Goal: Transaction & Acquisition: Purchase product/service

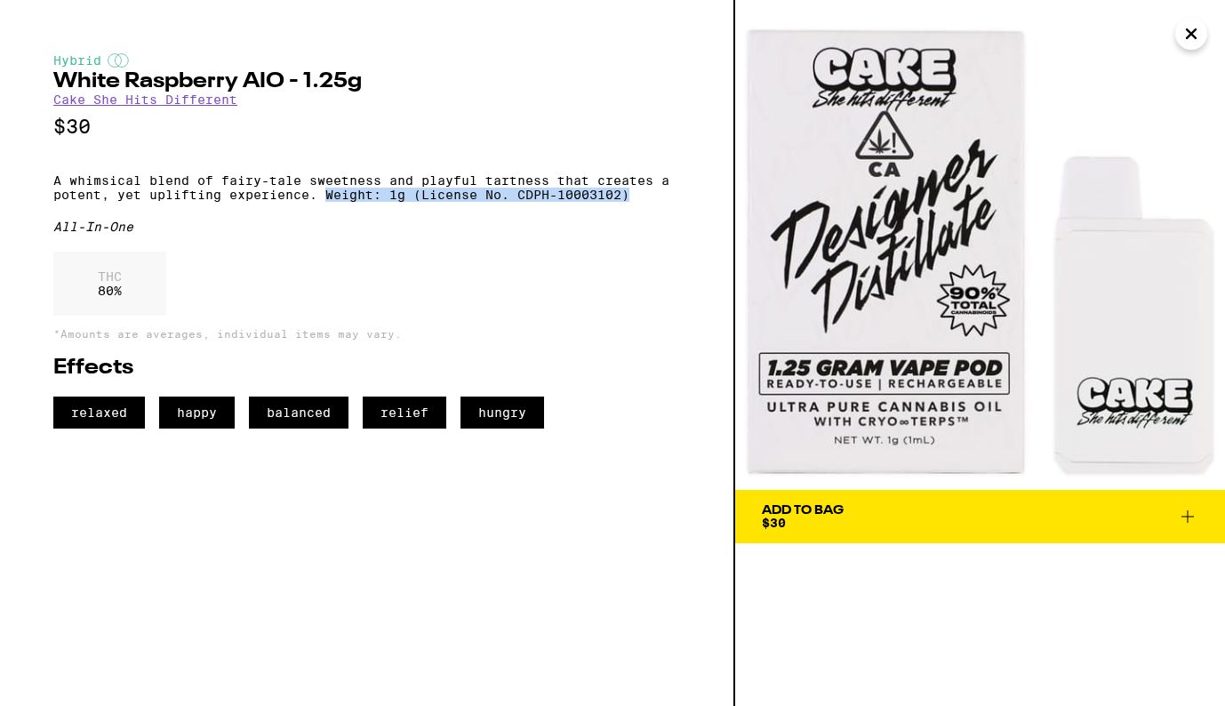
click at [1188, 37] on icon "Close" at bounding box center [1190, 33] width 9 height 9
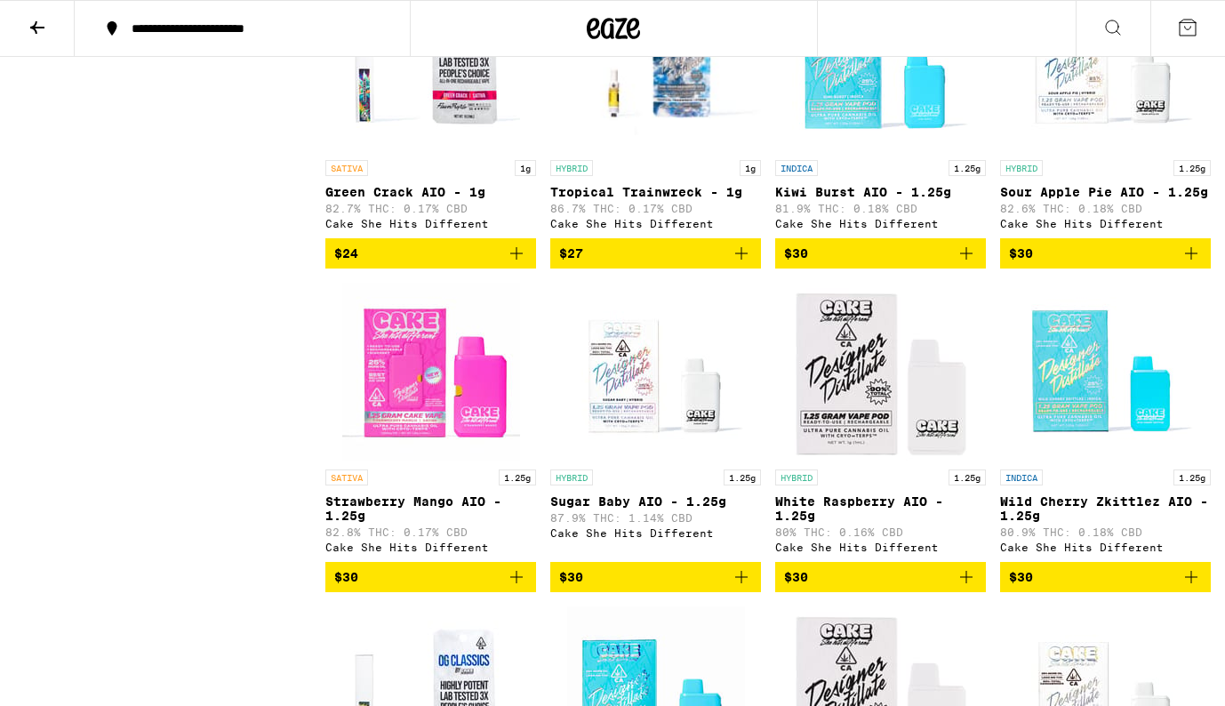
click at [42, 27] on icon at bounding box center [37, 27] width 14 height 12
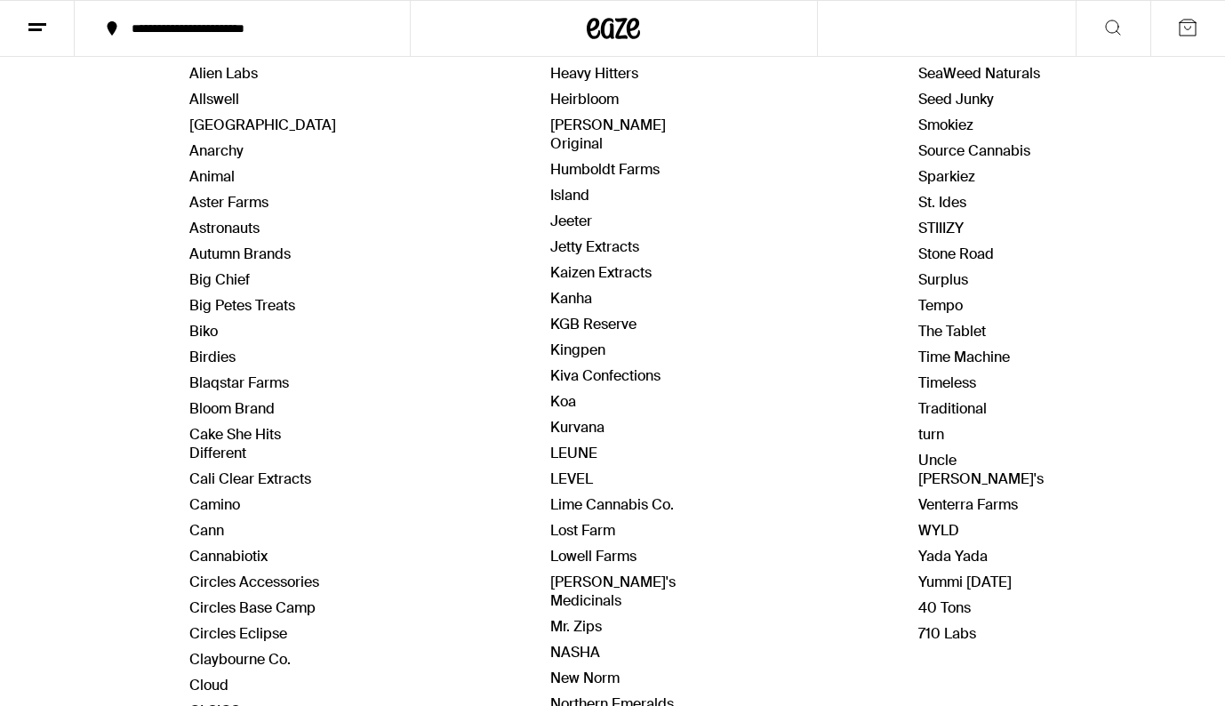
scroll to position [232, 0]
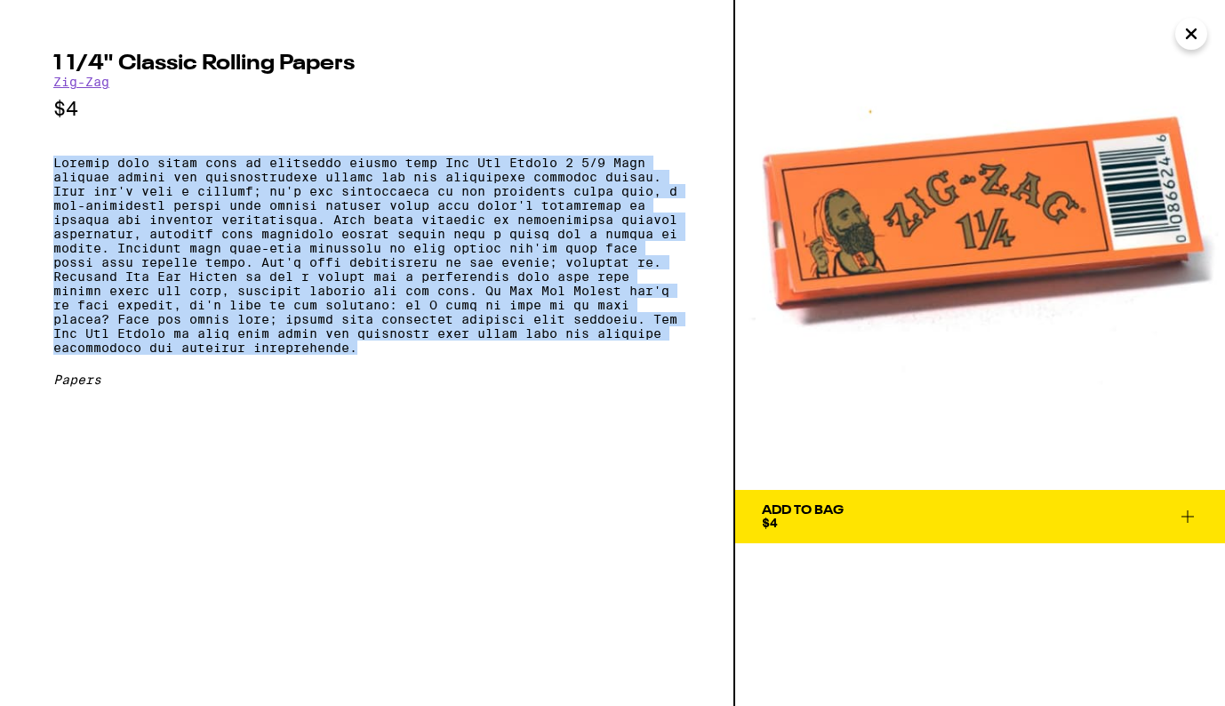
click at [1187, 36] on icon "Close" at bounding box center [1190, 33] width 9 height 9
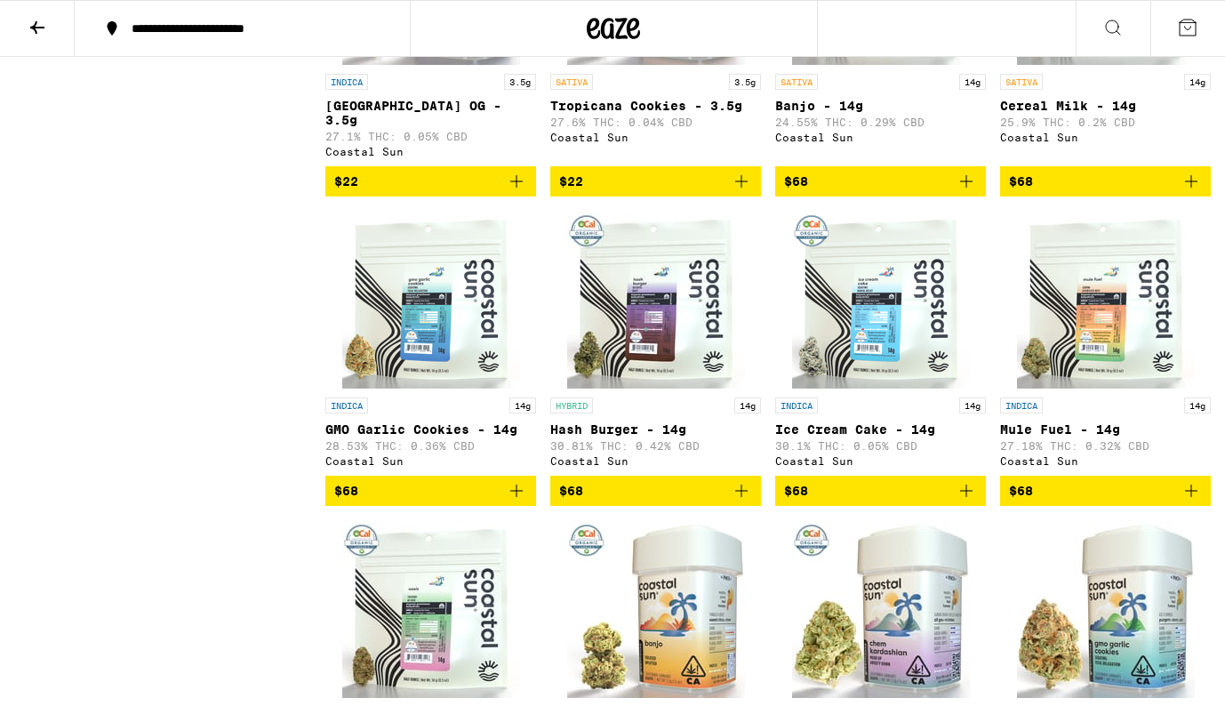
scroll to position [948, 0]
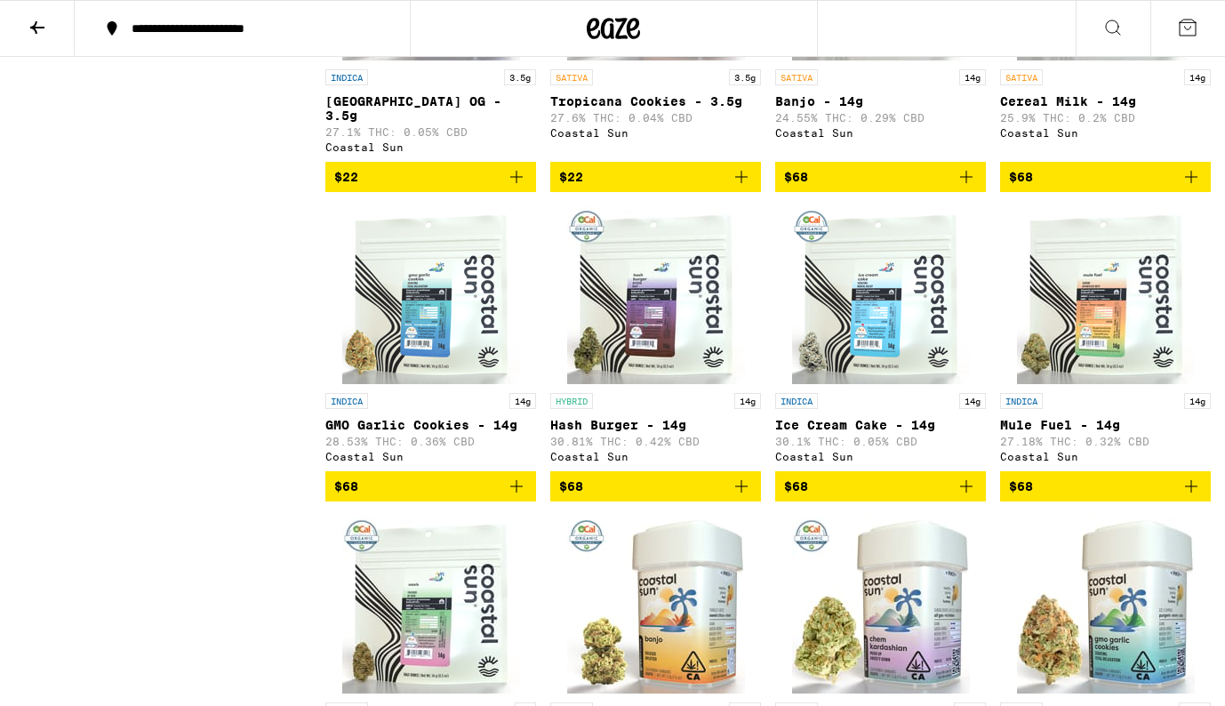
click at [429, 292] on img "Open page for GMO Garlic Cookies - 14g from Coastal Sun" at bounding box center [431, 295] width 178 height 178
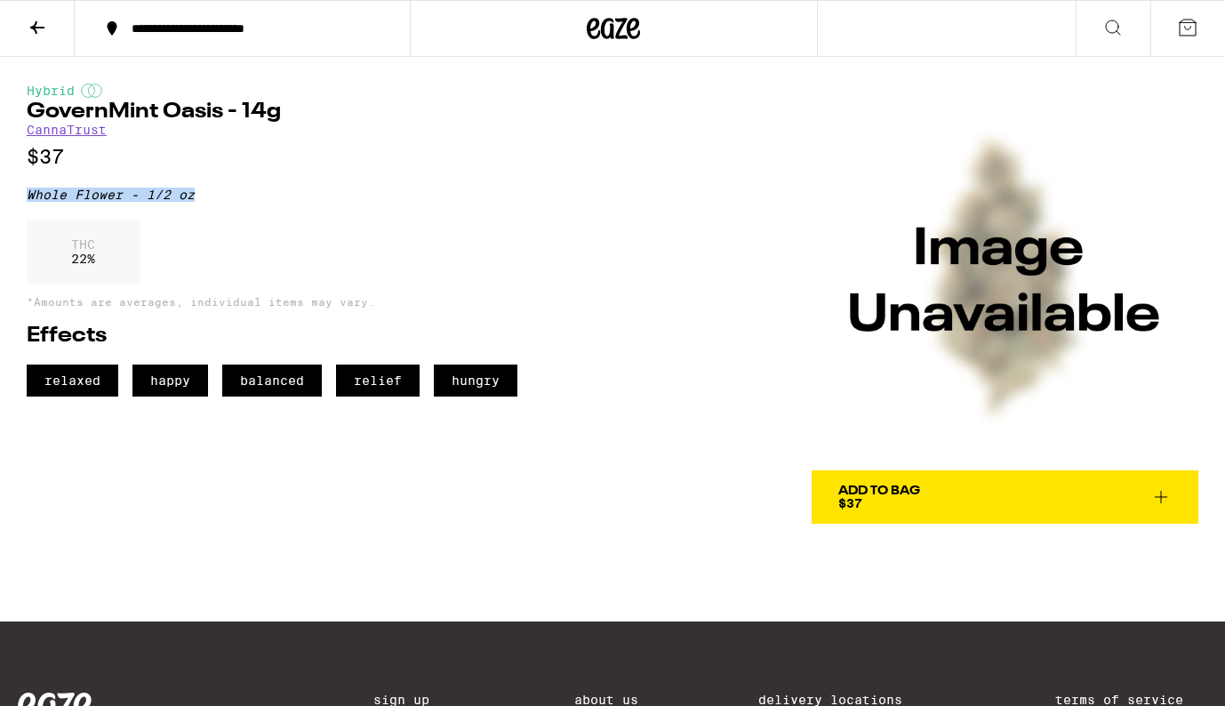
drag, startPoint x: 28, startPoint y: 203, endPoint x: 222, endPoint y: 206, distance: 194.6
click at [222, 202] on div "Whole Flower - 1/2 oz" at bounding box center [290, 194] width 527 height 14
copy div "Whole Flower - 1/2 oz"
